Goal: Transaction & Acquisition: Download file/media

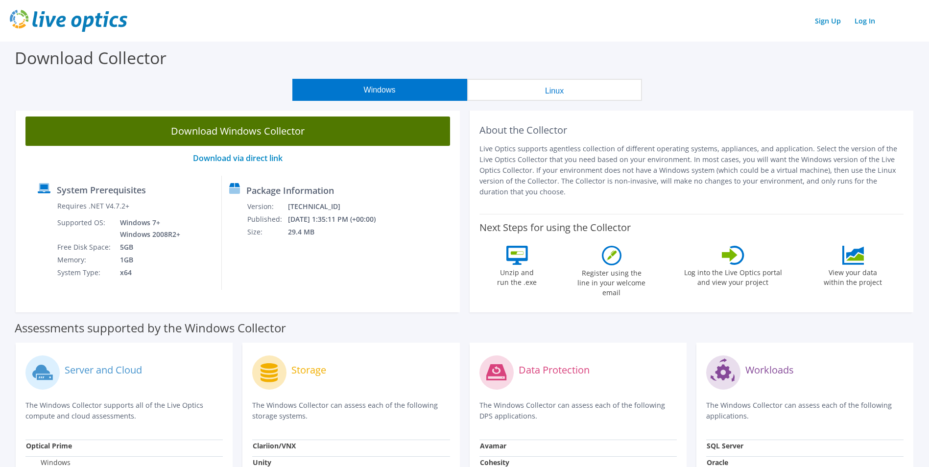
click at [190, 136] on link "Download Windows Collector" at bounding box center [237, 131] width 425 height 29
click at [300, 127] on link "Download Windows Collector" at bounding box center [237, 131] width 425 height 29
